Goal: Information Seeking & Learning: Learn about a topic

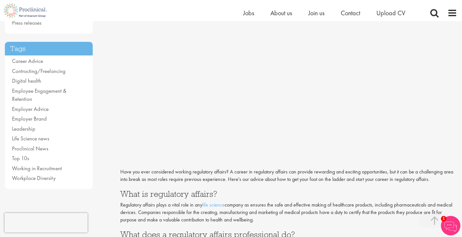
scroll to position [125, 0]
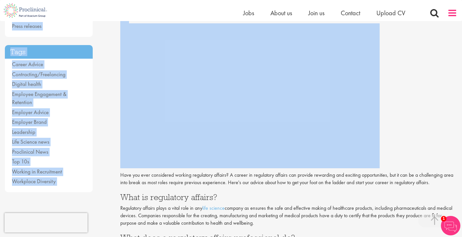
drag, startPoint x: 457, startPoint y: 23, endPoint x: 454, endPoint y: 14, distance: 9.8
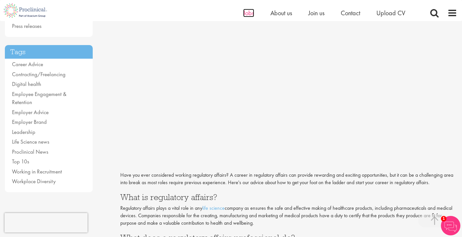
click at [250, 12] on span "Jobs" at bounding box center [248, 13] width 11 height 8
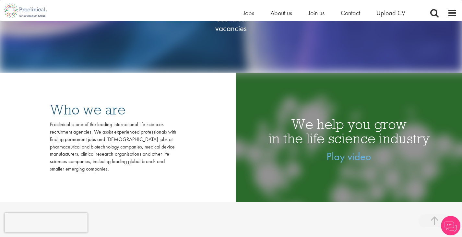
scroll to position [152, 0]
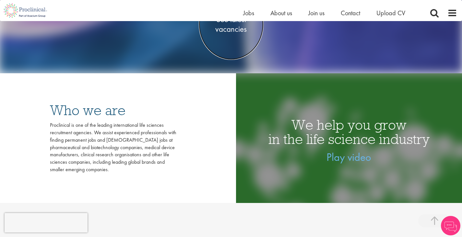
click at [228, 28] on span "See latest vacancies" at bounding box center [231, 24] width 65 height 19
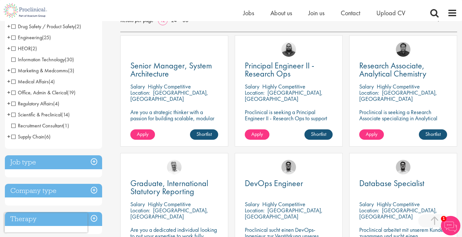
scroll to position [112, 0]
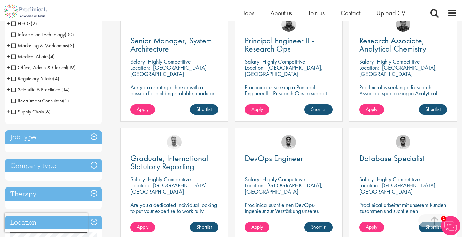
drag, startPoint x: 467, startPoint y: 57, endPoint x: 467, endPoint y: 73, distance: 15.9
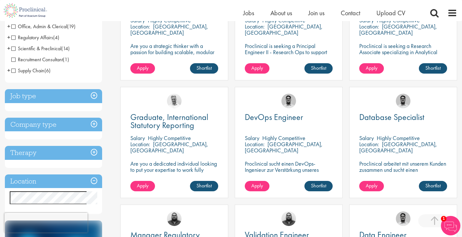
scroll to position [174, 0]
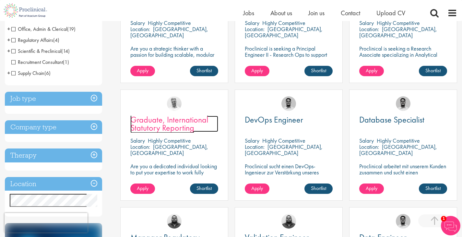
click at [167, 123] on span "Graduate, International Statutory Reporting" at bounding box center [169, 123] width 78 height 19
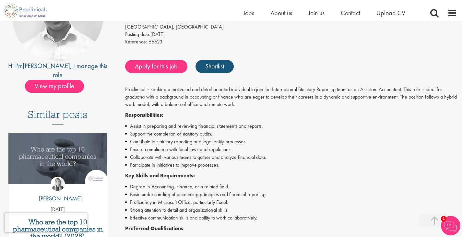
scroll to position [102, 0]
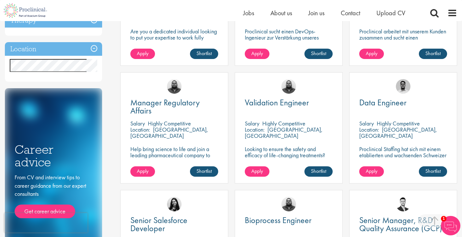
scroll to position [322, 0]
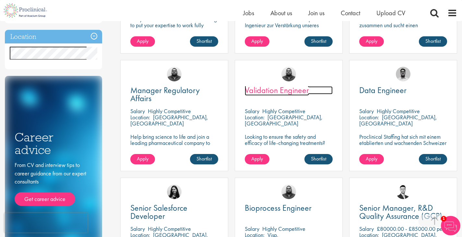
click at [297, 89] on span "Validation Engineer" at bounding box center [277, 90] width 64 height 11
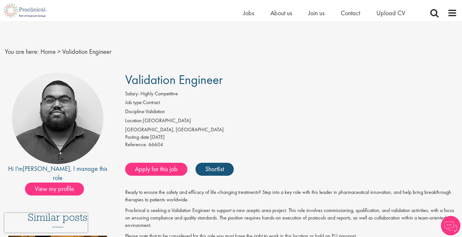
scroll to position [16, 0]
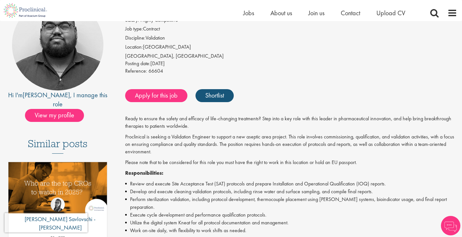
drag, startPoint x: 0, startPoint y: 0, endPoint x: 467, endPoint y: 58, distance: 470.3
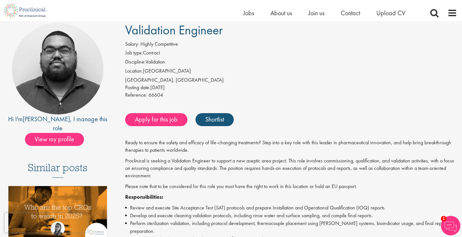
scroll to position [47, 0]
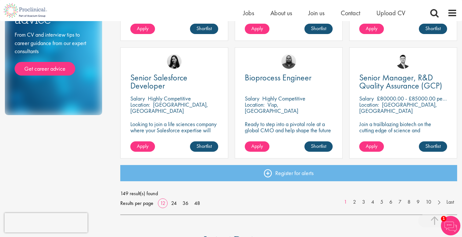
scroll to position [453, 0]
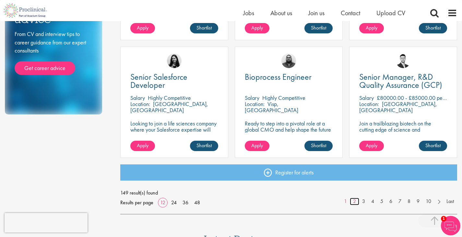
click at [354, 202] on link "2" at bounding box center [354, 201] width 9 height 7
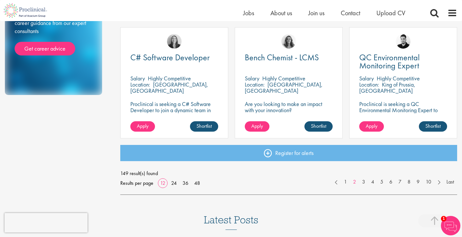
scroll to position [471, 0]
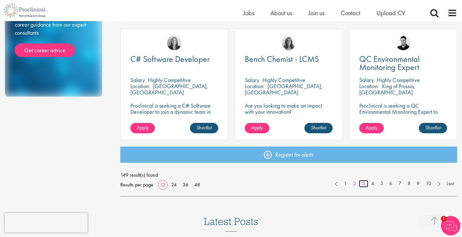
click at [364, 184] on link "3" at bounding box center [363, 183] width 9 height 7
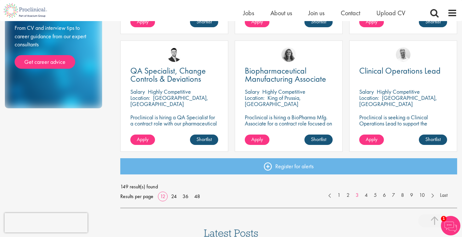
scroll to position [471, 0]
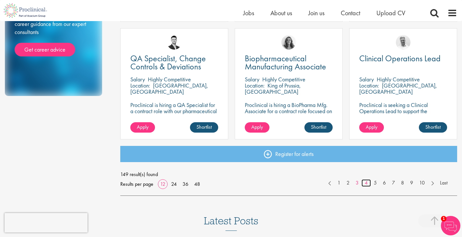
click at [366, 182] on link "4" at bounding box center [366, 182] width 9 height 7
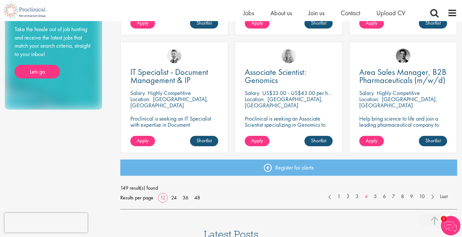
scroll to position [461, 0]
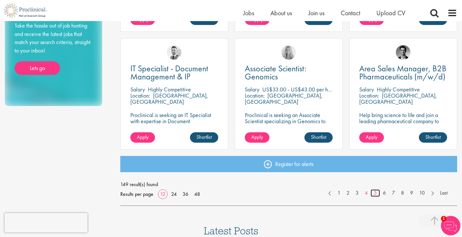
click at [374, 193] on link "5" at bounding box center [375, 192] width 9 height 7
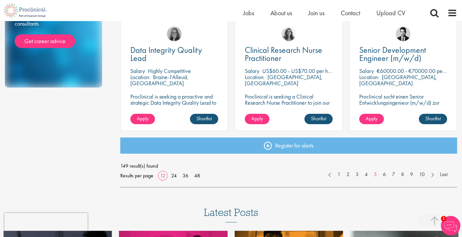
scroll to position [490, 0]
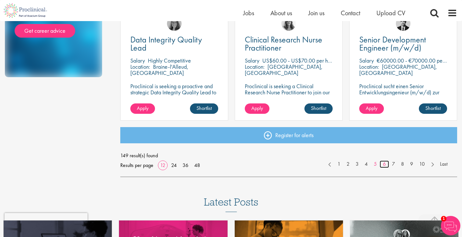
click at [385, 163] on link "6" at bounding box center [384, 164] width 9 height 7
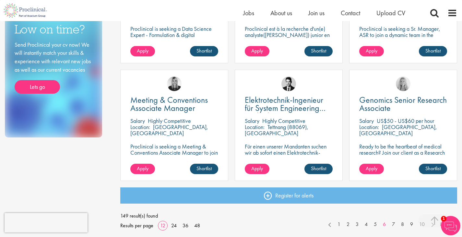
scroll to position [436, 0]
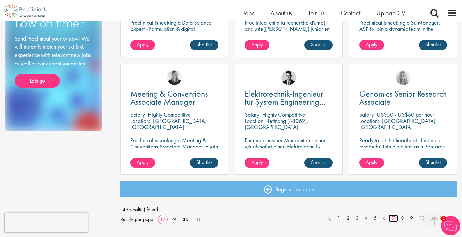
click at [394, 219] on link "7" at bounding box center [393, 218] width 9 height 7
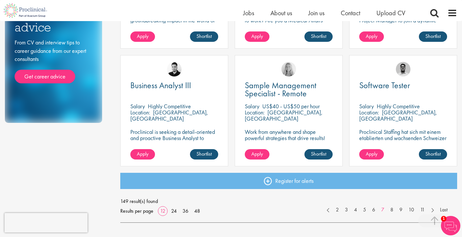
scroll to position [453, 0]
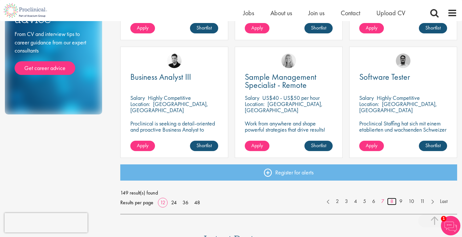
click at [390, 200] on link "8" at bounding box center [391, 201] width 9 height 7
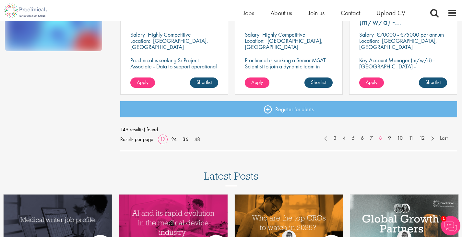
scroll to position [525, 0]
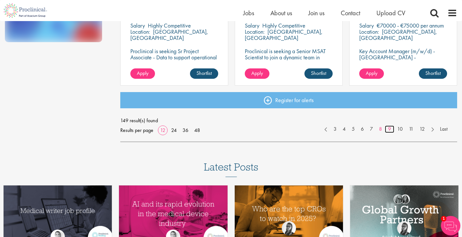
click at [389, 129] on link "9" at bounding box center [389, 128] width 9 height 7
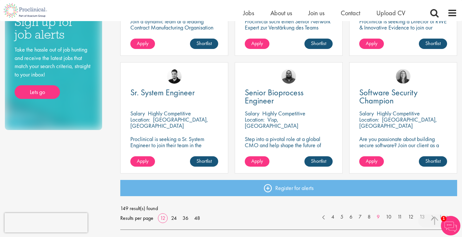
scroll to position [449, 0]
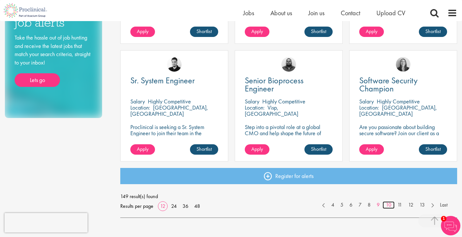
click at [390, 204] on link "10" at bounding box center [389, 204] width 12 height 7
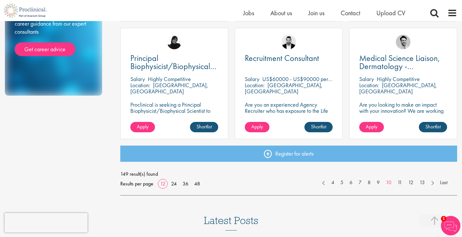
scroll to position [480, 0]
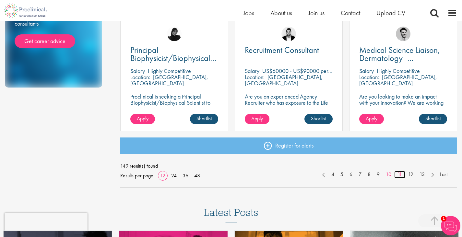
click at [400, 173] on link "11" at bounding box center [399, 174] width 11 height 7
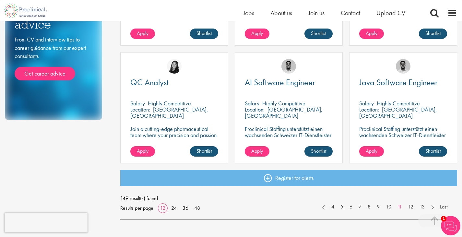
scroll to position [446, 0]
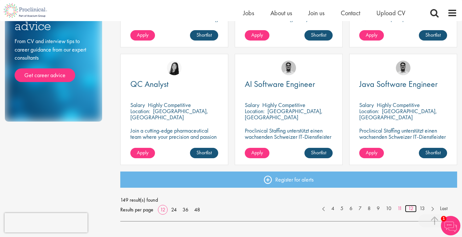
click at [410, 208] on link "12" at bounding box center [411, 208] width 12 height 7
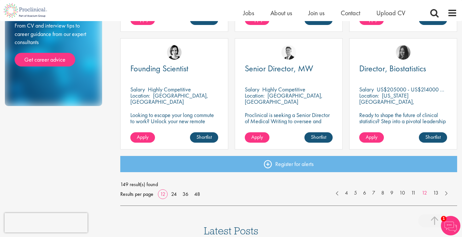
scroll to position [462, 0]
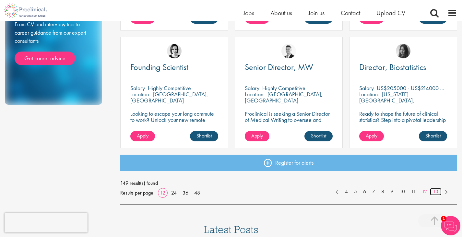
click at [435, 192] on link "13" at bounding box center [436, 191] width 12 height 7
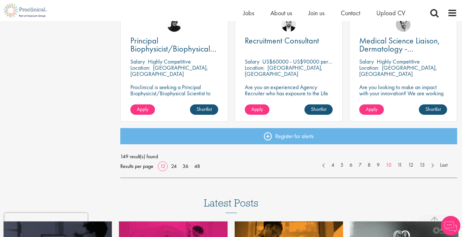
scroll to position [495, 0]
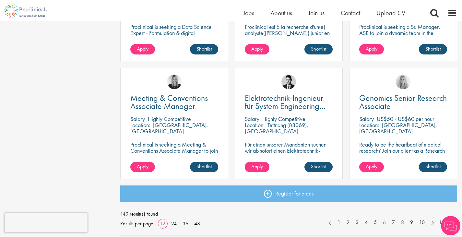
scroll to position [432, 0]
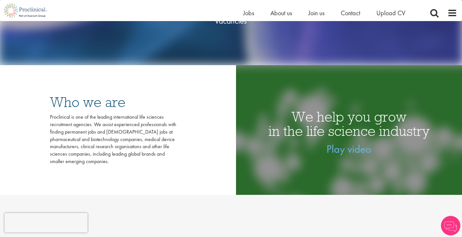
scroll to position [152, 0]
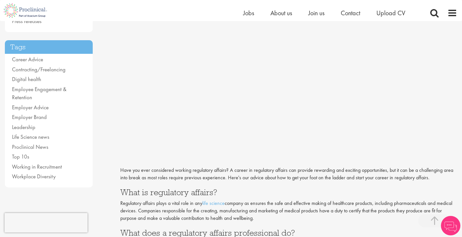
scroll to position [125, 0]
